Goal: Task Accomplishment & Management: Complete application form

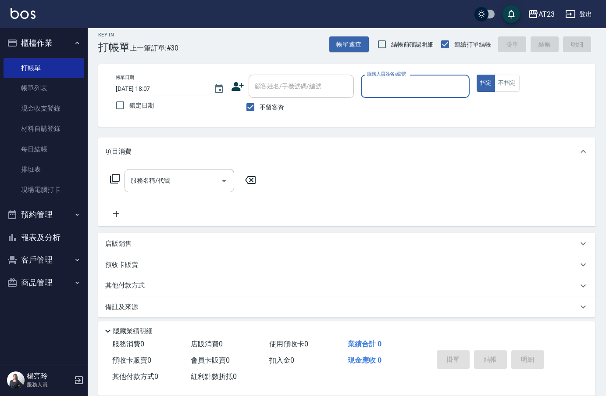
scroll to position [12, 0]
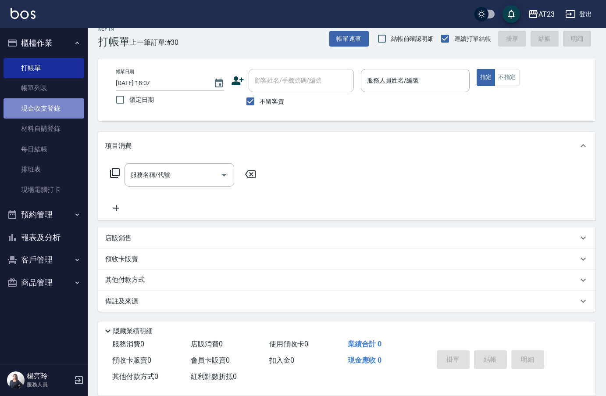
click at [54, 106] on link "現金收支登錄" at bounding box center [44, 108] width 81 height 20
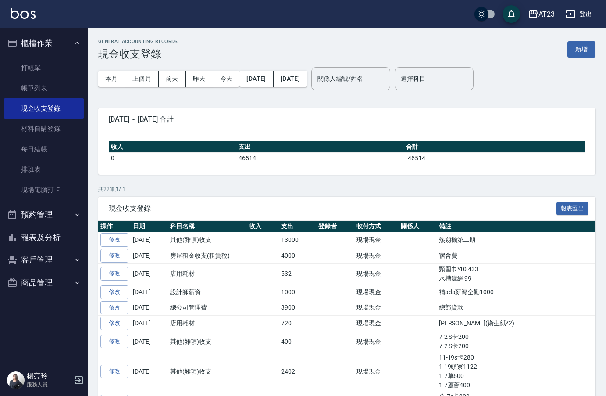
drag, startPoint x: 588, startPoint y: 50, endPoint x: 563, endPoint y: 52, distance: 25.2
click at [588, 50] on button "新增" at bounding box center [582, 49] width 28 height 16
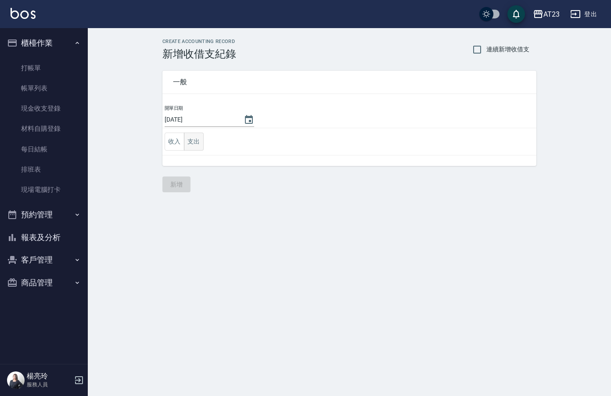
click at [194, 143] on button "支出" at bounding box center [194, 142] width 20 height 18
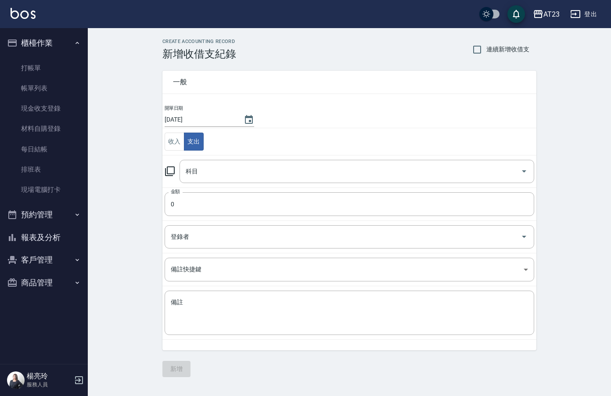
click at [173, 171] on icon at bounding box center [170, 171] width 11 height 11
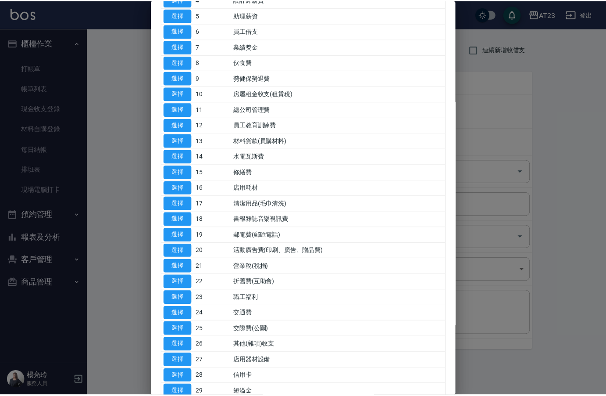
scroll to position [132, 0]
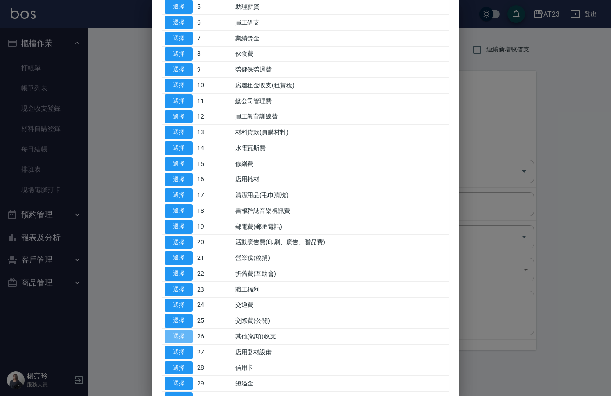
drag, startPoint x: 177, startPoint y: 336, endPoint x: 181, endPoint y: 332, distance: 5.9
click at [178, 336] on button "選擇" at bounding box center [179, 337] width 28 height 14
type input "26 其他(雜項)收支"
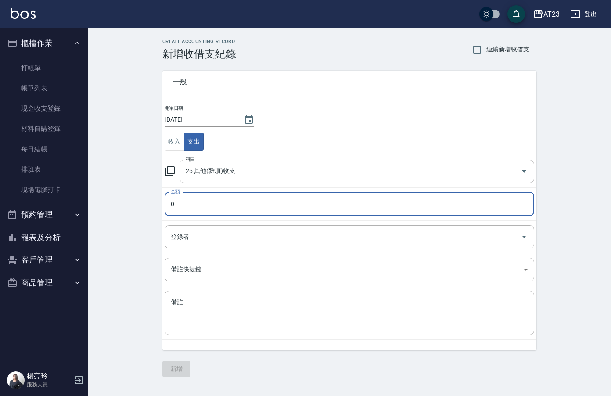
click at [203, 208] on input "0" at bounding box center [349, 204] width 369 height 24
type input "1500"
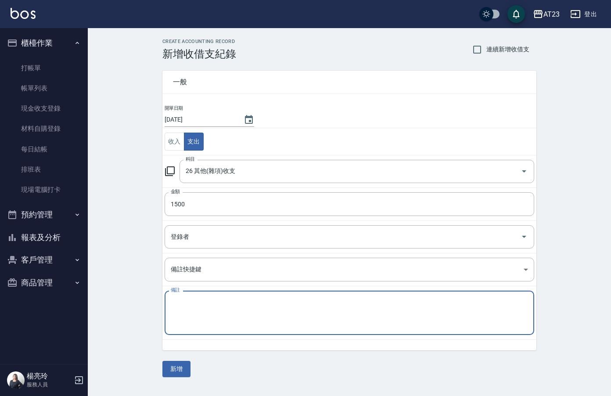
click at [216, 319] on textarea "備註" at bounding box center [349, 313] width 357 height 30
type textarea "工作服服"
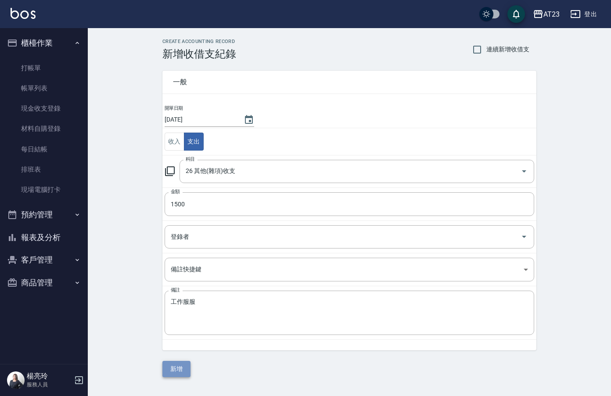
click at [179, 371] on button "新增" at bounding box center [176, 369] width 28 height 16
